Goal: Task Accomplishment & Management: Use online tool/utility

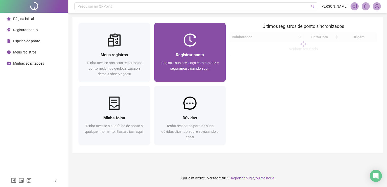
click at [197, 45] on div at bounding box center [190, 39] width 72 height 13
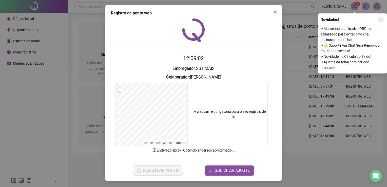
click at [380, 19] on icon "close" at bounding box center [381, 20] width 4 height 4
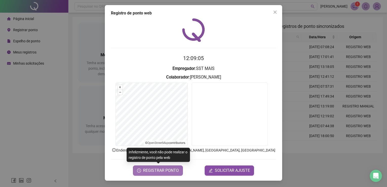
click at [161, 167] on span "REGISTRAR PONTO" at bounding box center [161, 170] width 36 height 6
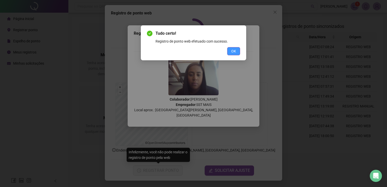
click at [232, 51] on span "OK" at bounding box center [233, 51] width 5 height 6
